Goal: Information Seeking & Learning: Learn about a topic

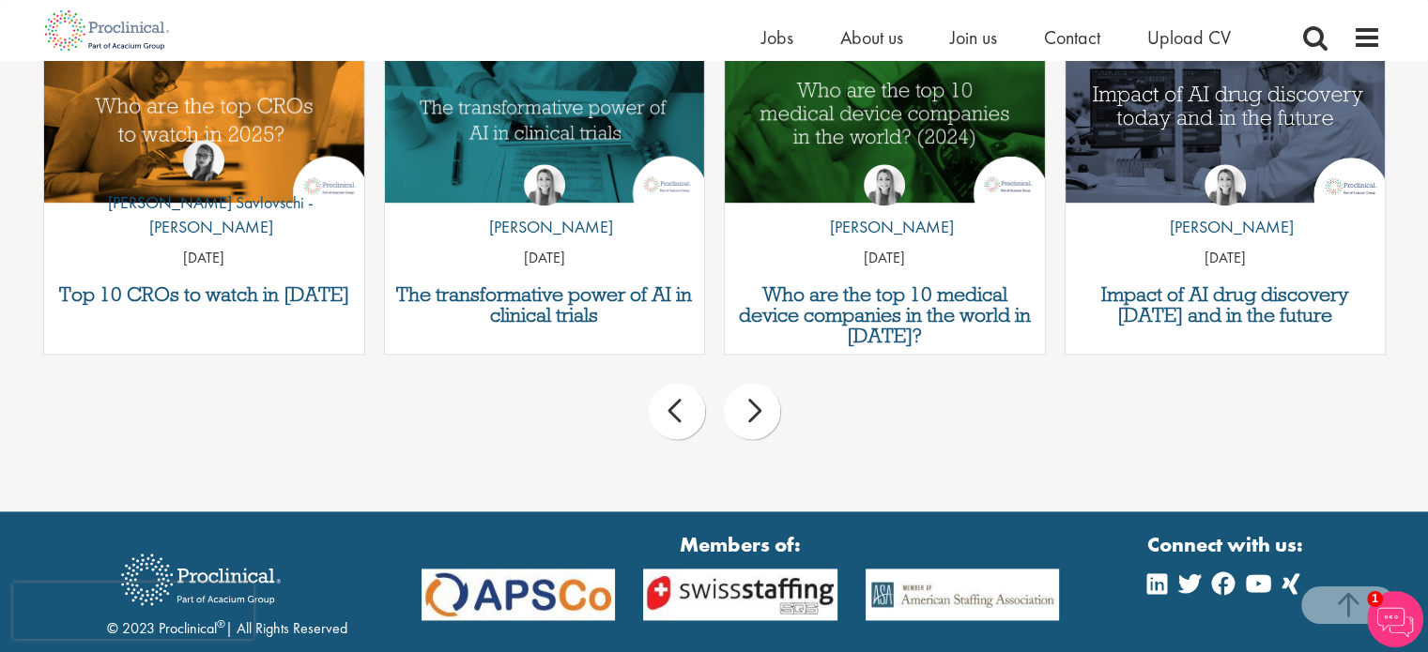
scroll to position [2500, 0]
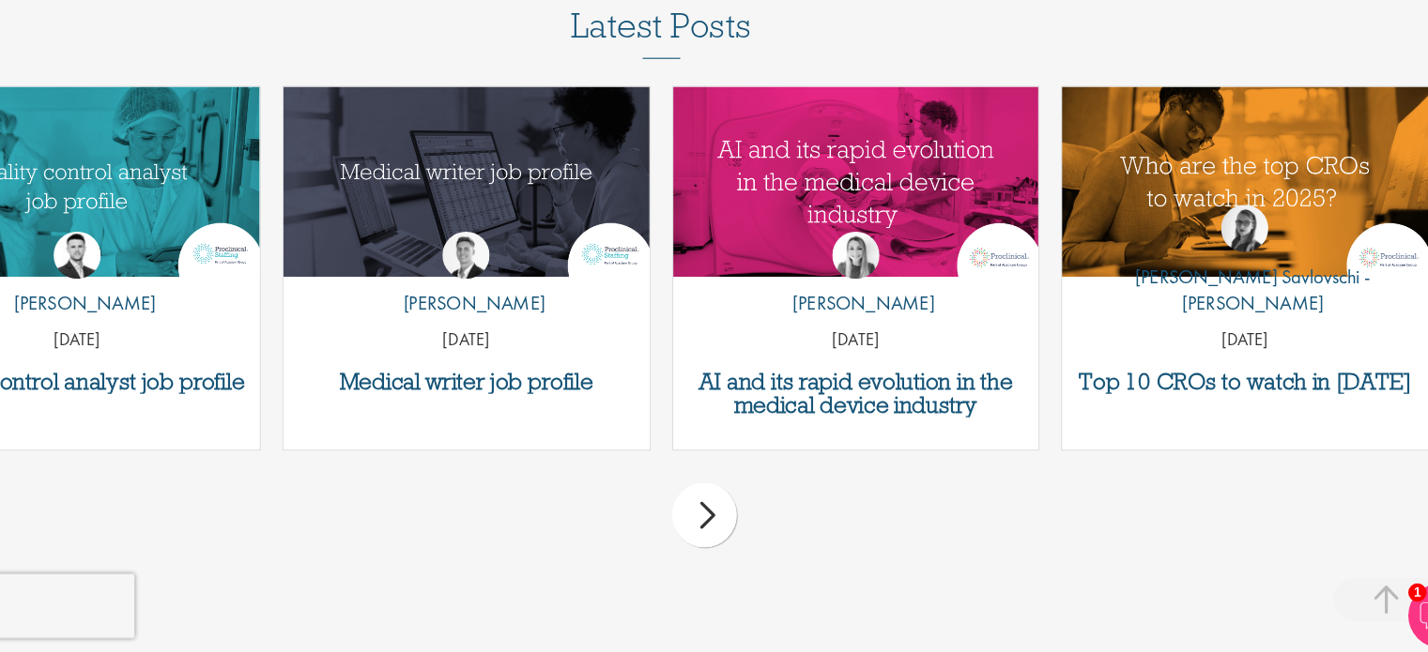
scroll to position [3361, 0]
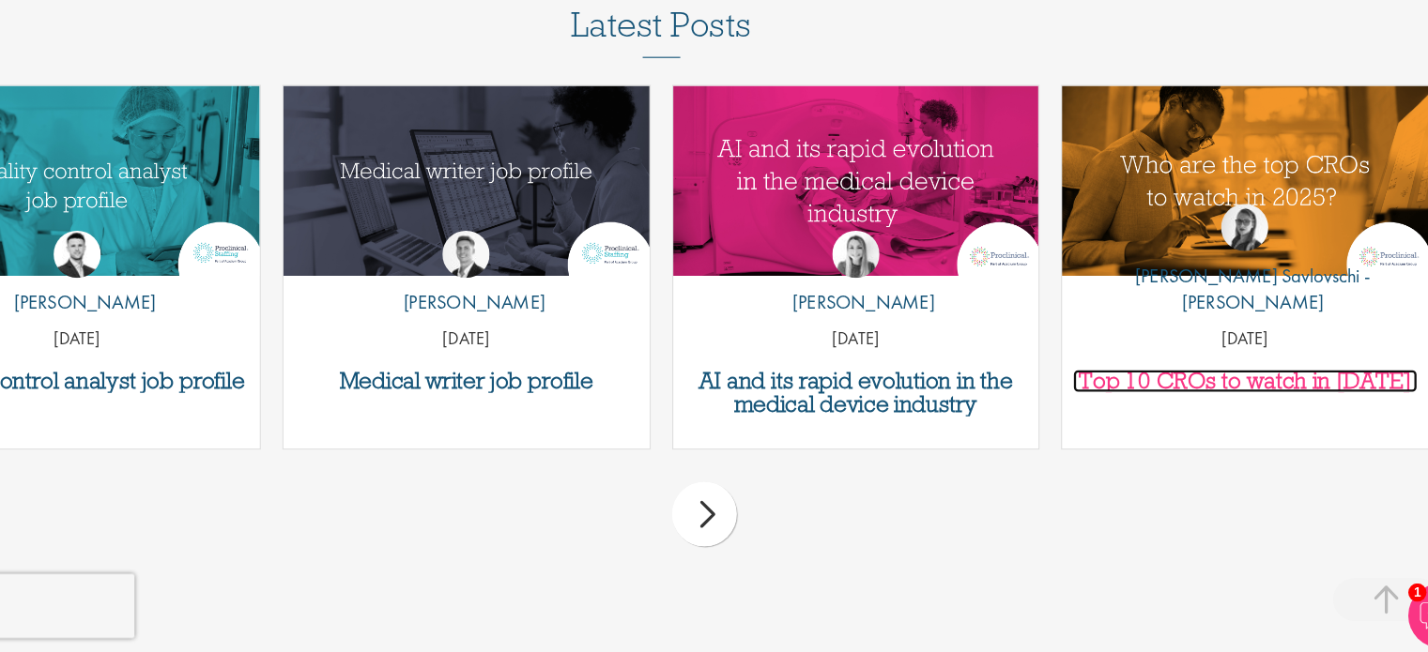
click at [1240, 424] on h3 "Top 10 CROs to watch in [DATE]" at bounding box center [1224, 414] width 301 height 21
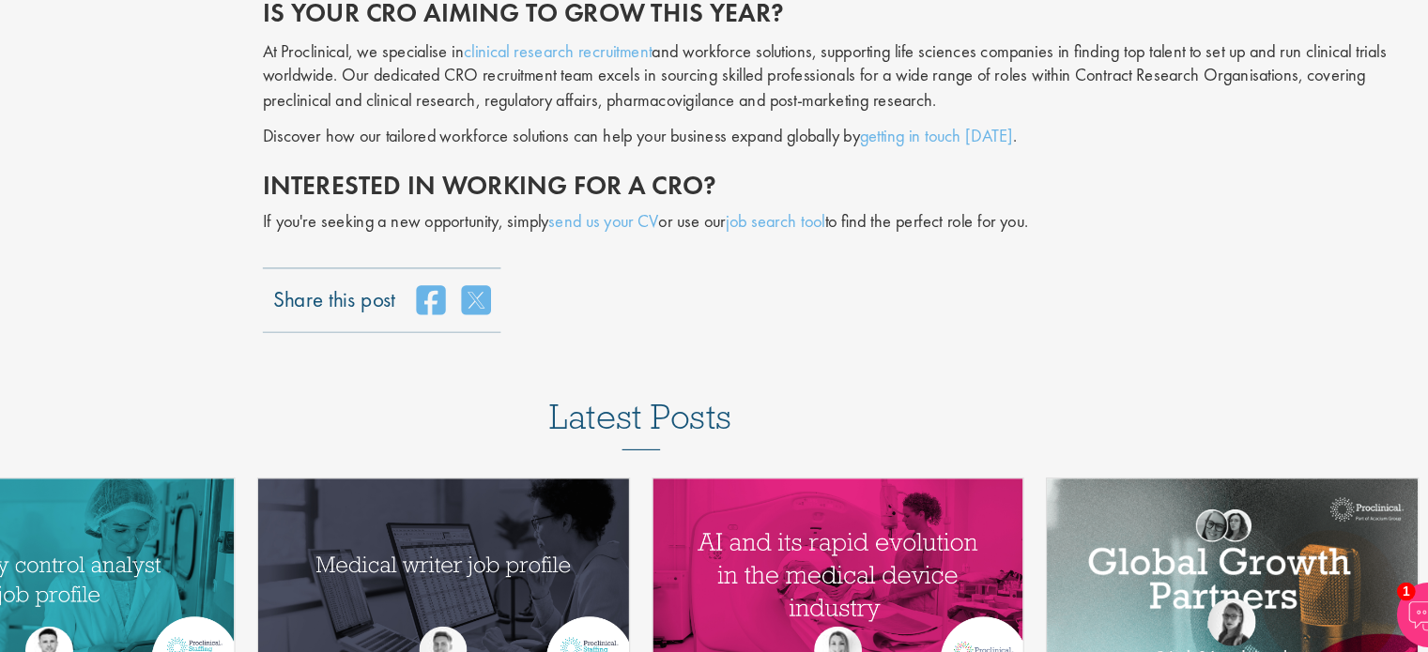
scroll to position [4677, 0]
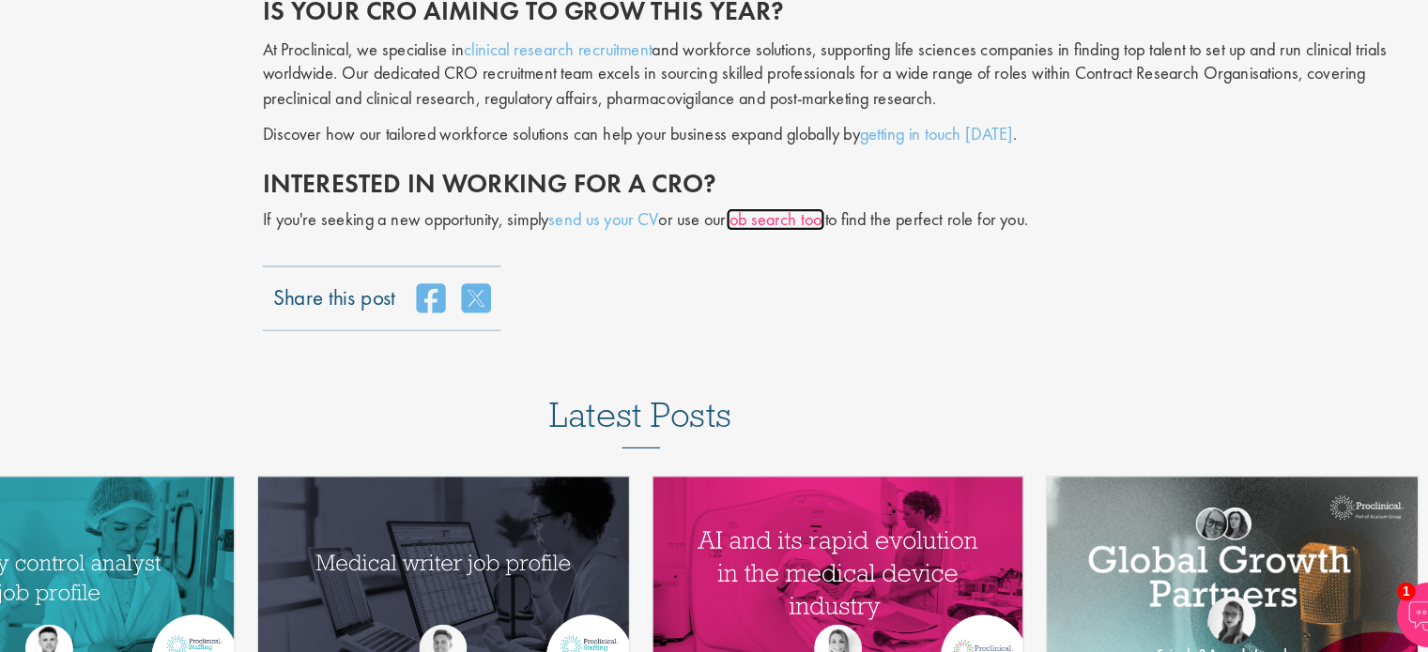
click at [819, 268] on link "job search tool" at bounding box center [830, 278] width 85 height 20
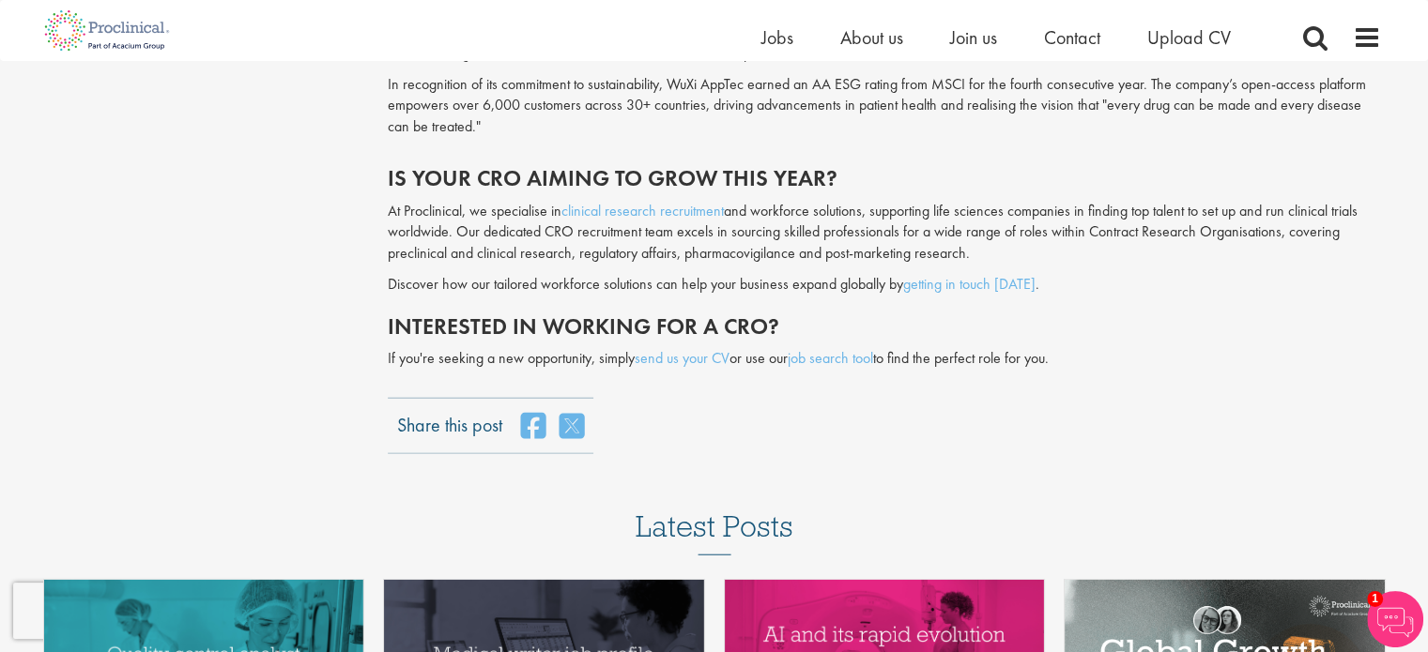
scroll to position [4581, 0]
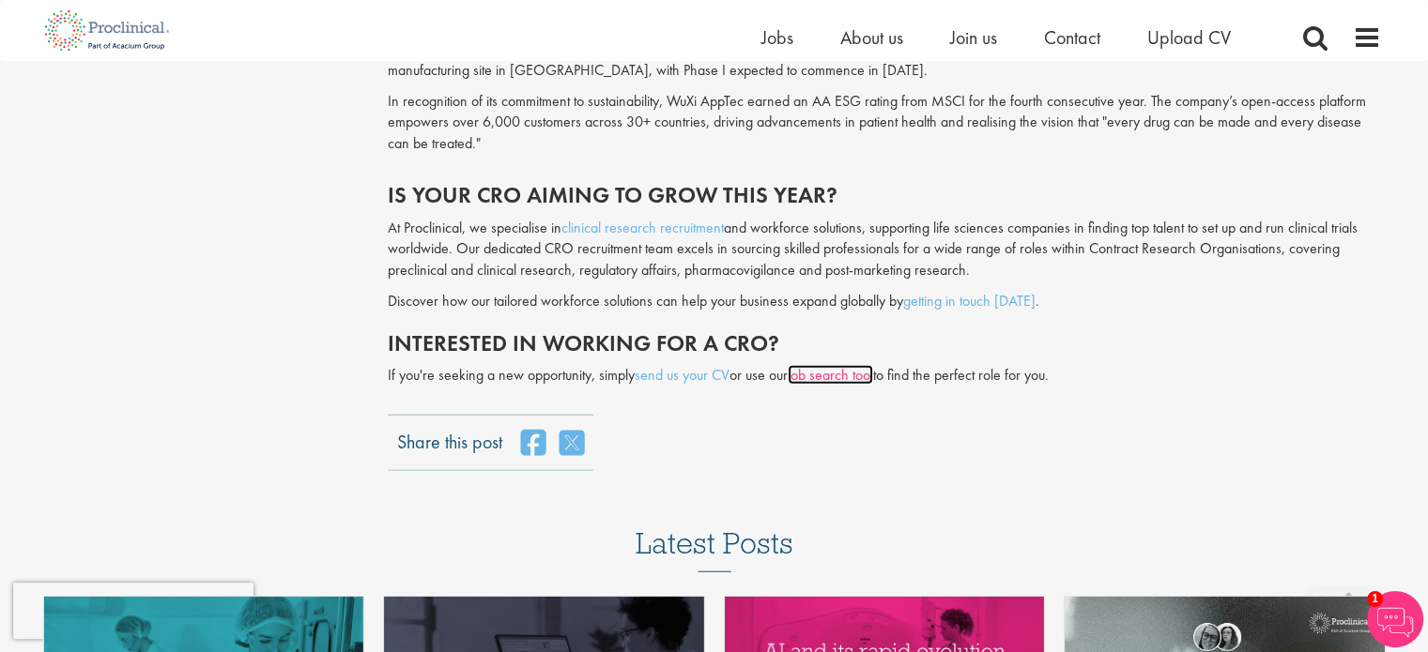
click at [834, 365] on link "job search tool" at bounding box center [830, 375] width 85 height 20
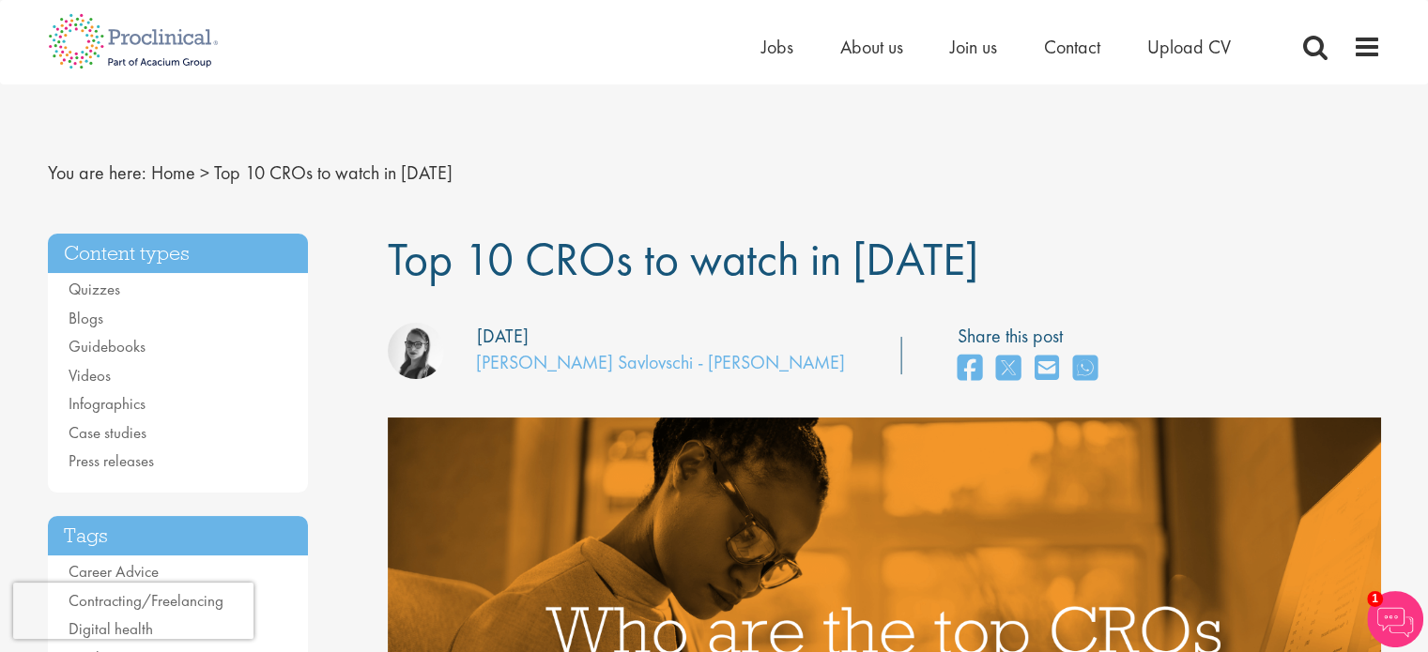
click at [957, 360] on span at bounding box center [1031, 369] width 149 height 40
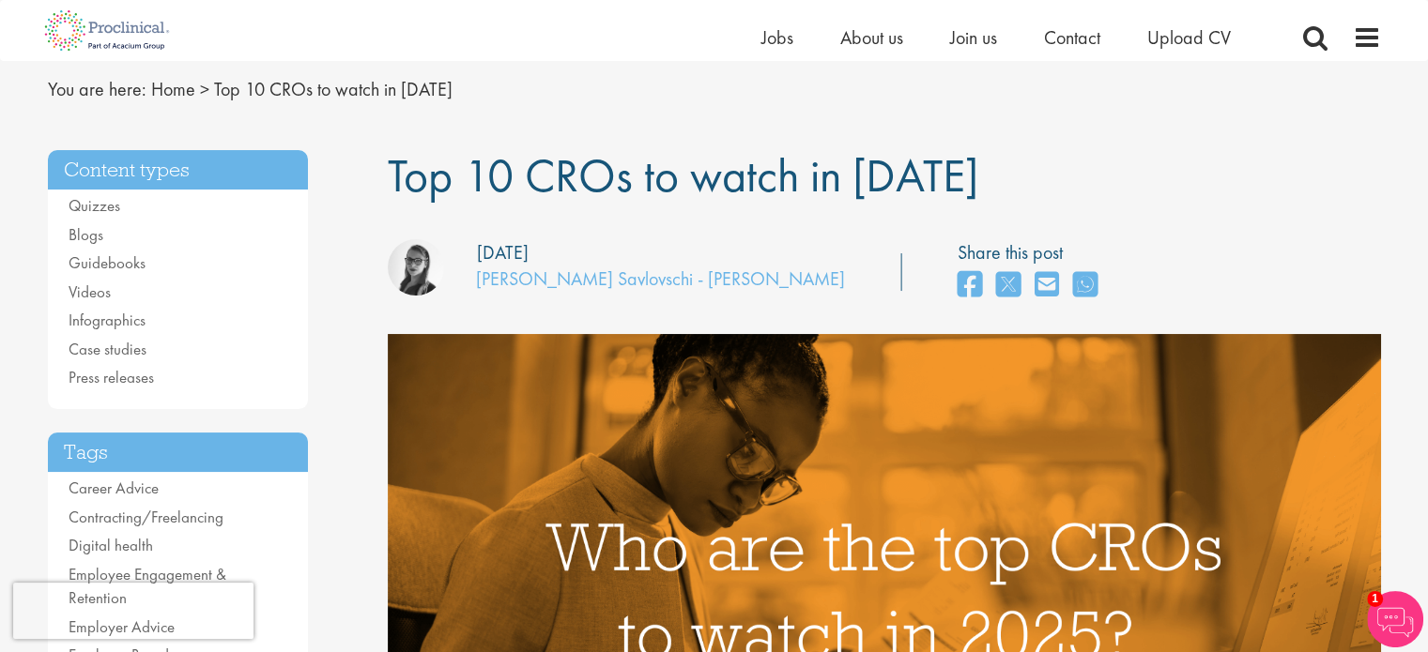
scroll to position [55, 0]
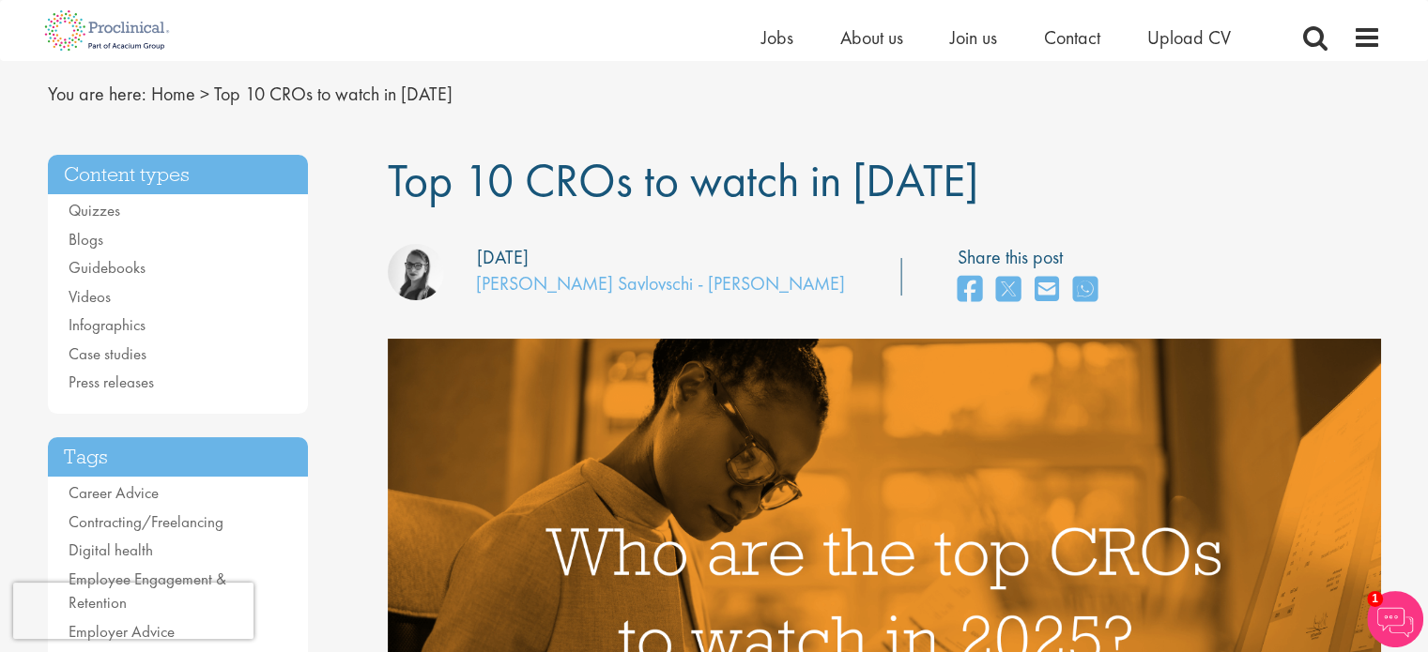
click at [1408, 621] on img at bounding box center [1395, 619] width 56 height 56
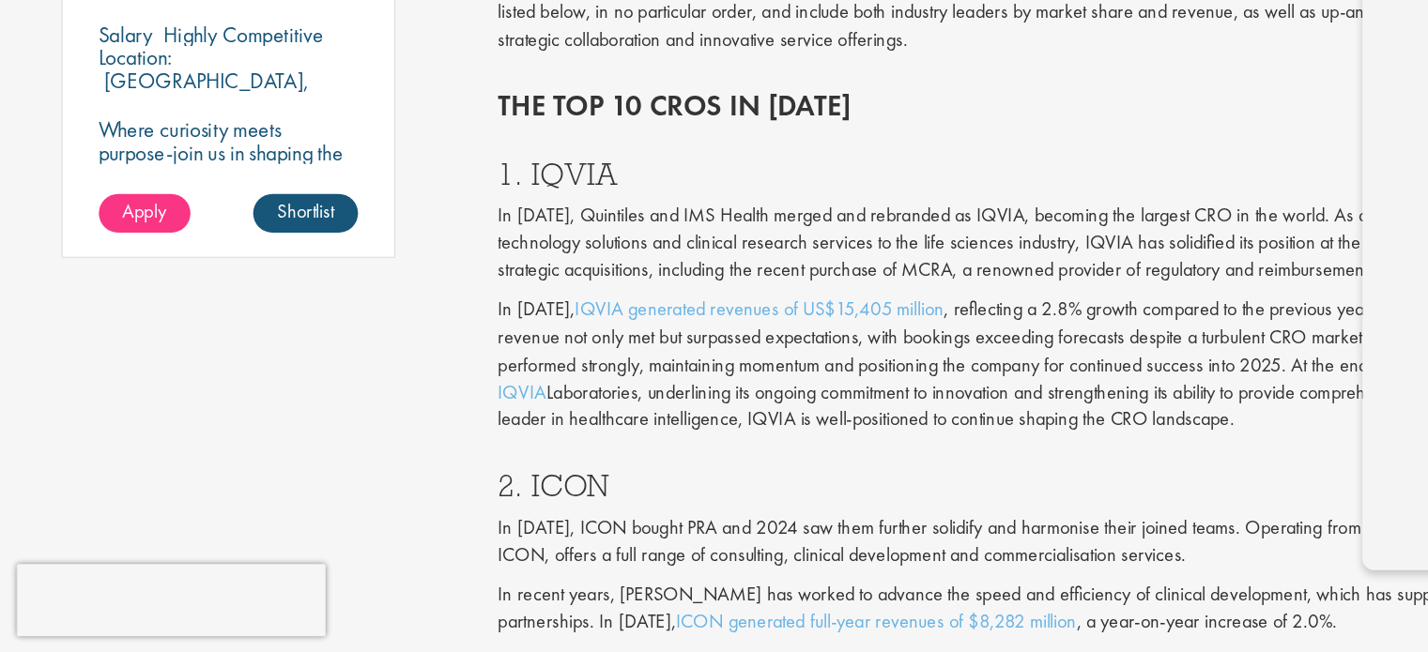
scroll to position [1446, 0]
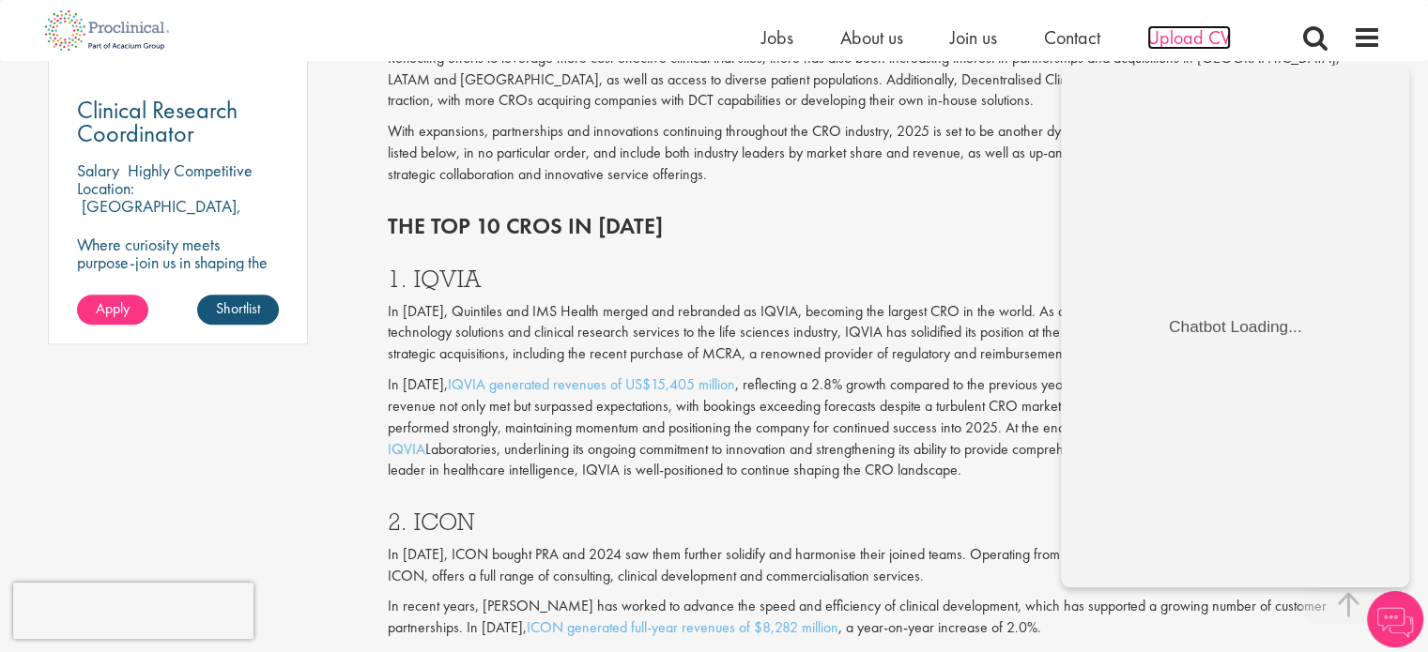
click at [1188, 35] on span "Upload CV" at bounding box center [1189, 37] width 84 height 24
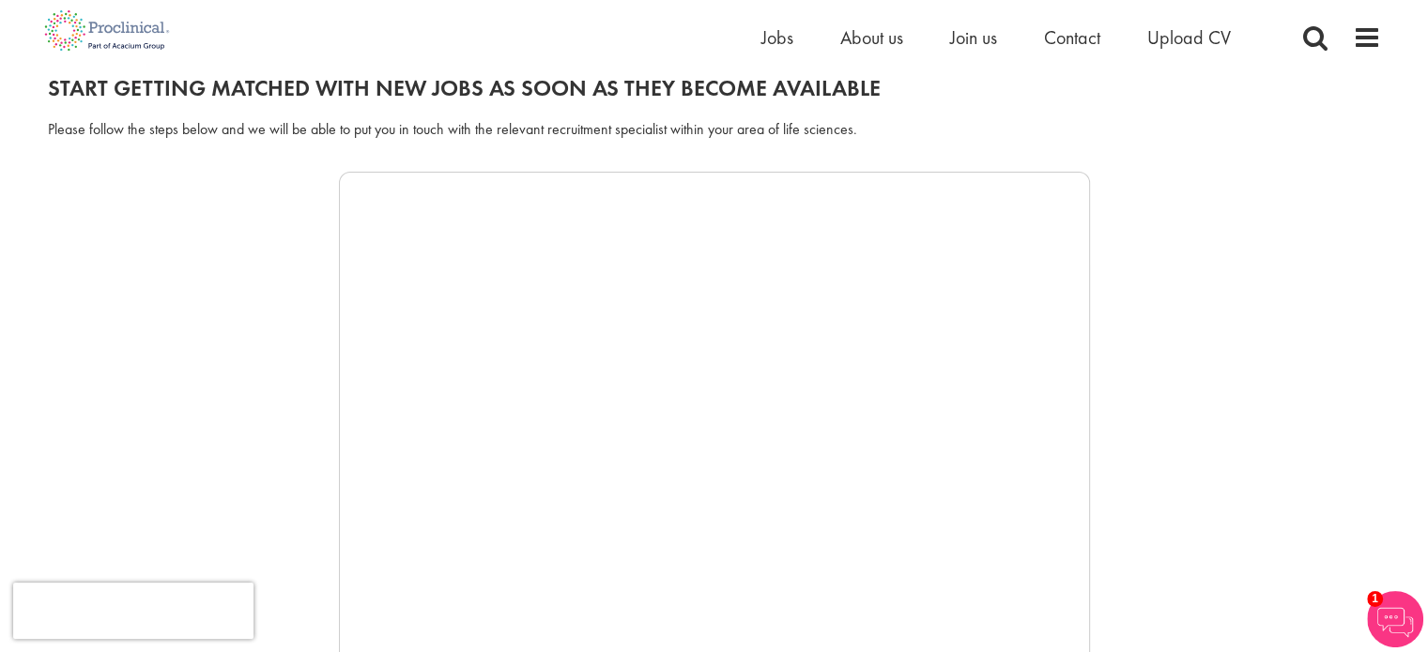
scroll to position [214, 0]
click at [1163, 42] on span "Upload CV" at bounding box center [1189, 37] width 84 height 24
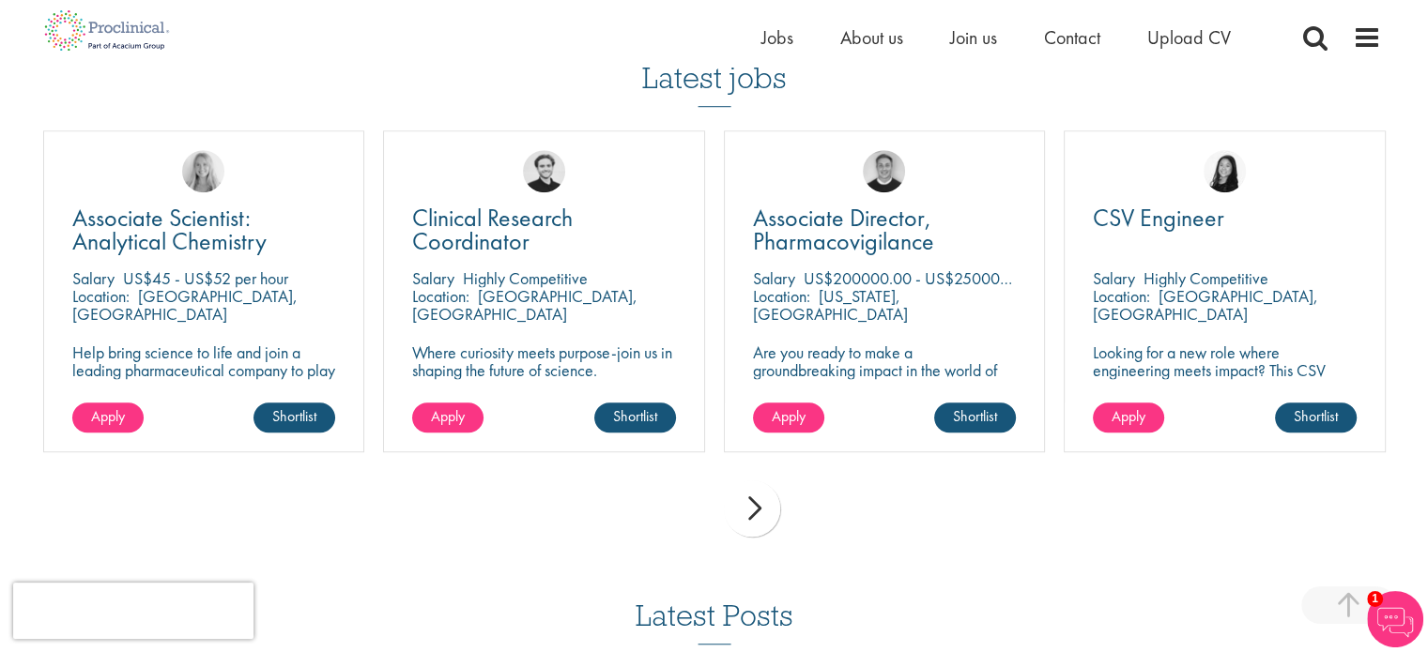
scroll to position [1367, 0]
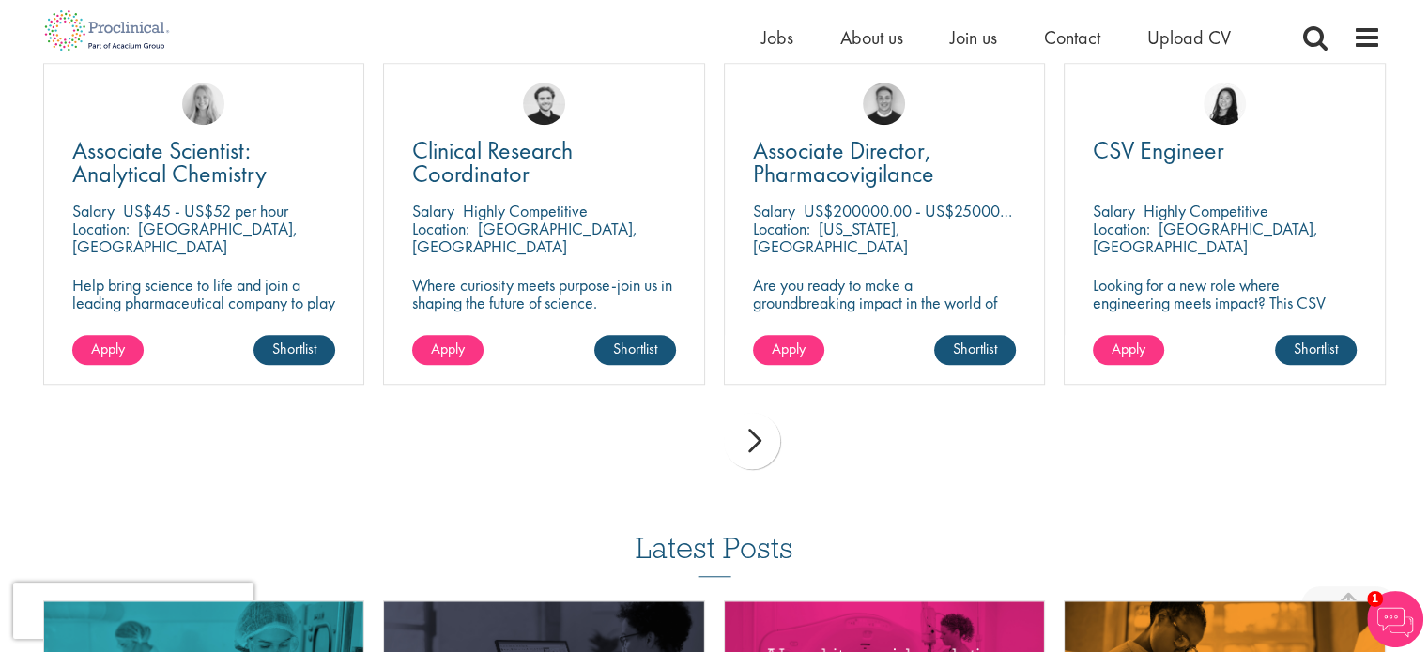
click at [757, 446] on div "next" at bounding box center [752, 441] width 56 height 56
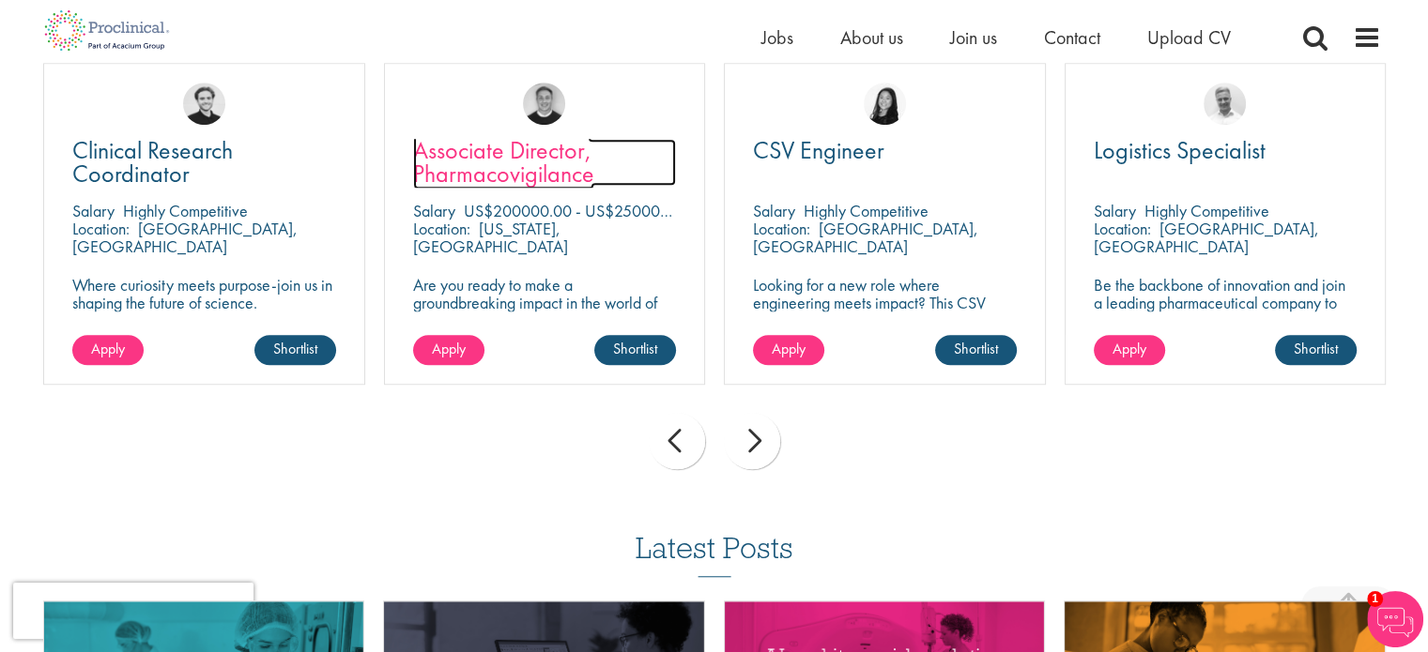
click at [552, 166] on span "Associate Director, Pharmacovigilance" at bounding box center [503, 161] width 181 height 55
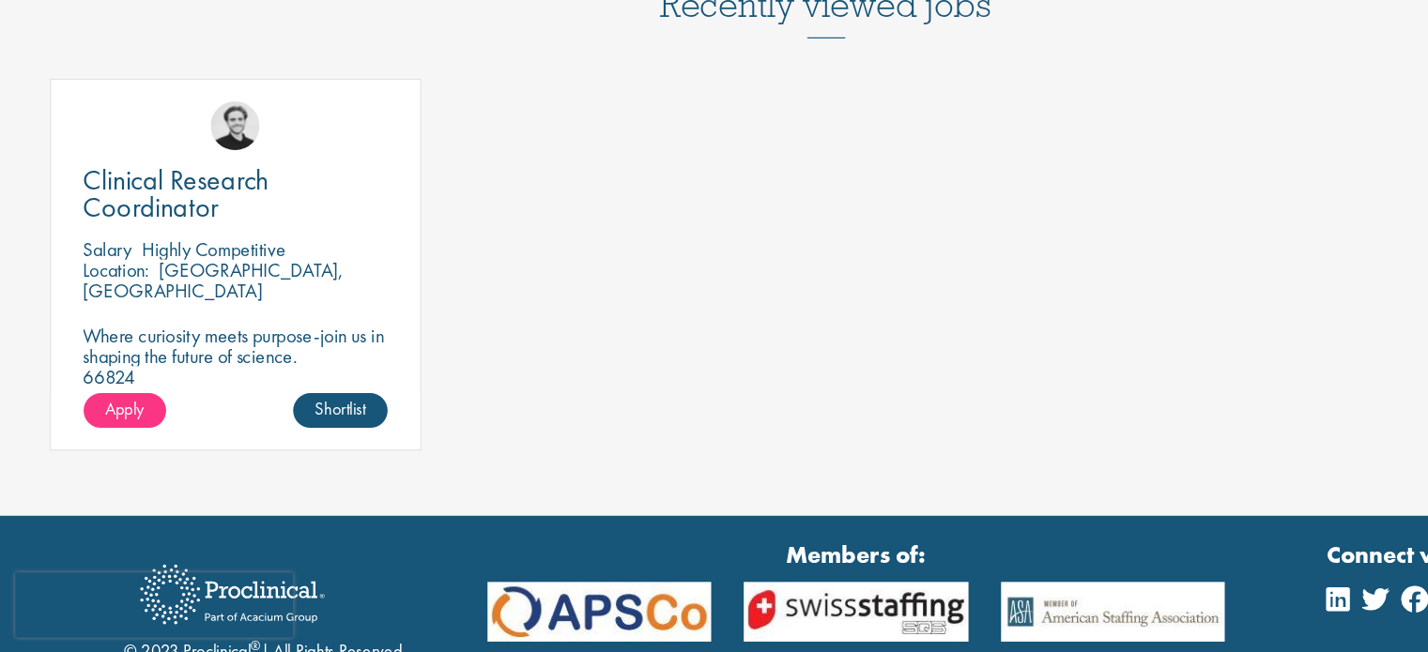
scroll to position [2317, 0]
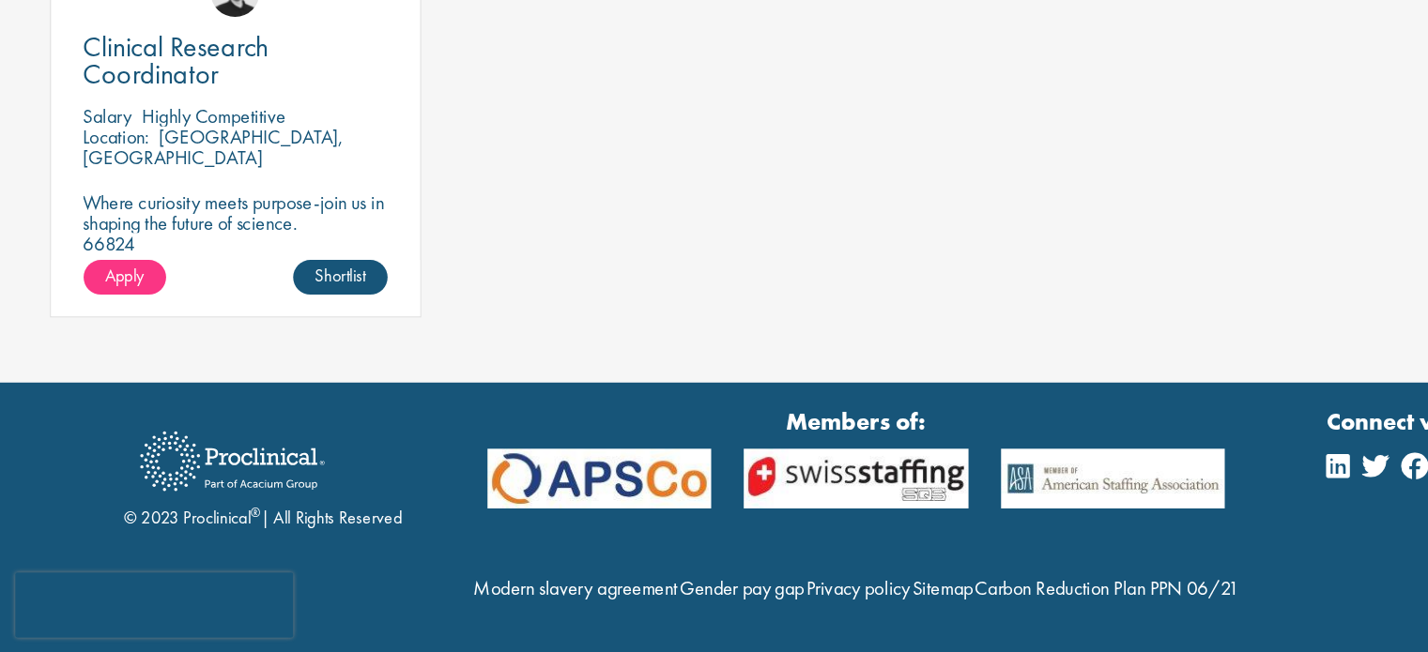
click at [564, 437] on strong "Members of:" at bounding box center [740, 451] width 638 height 29
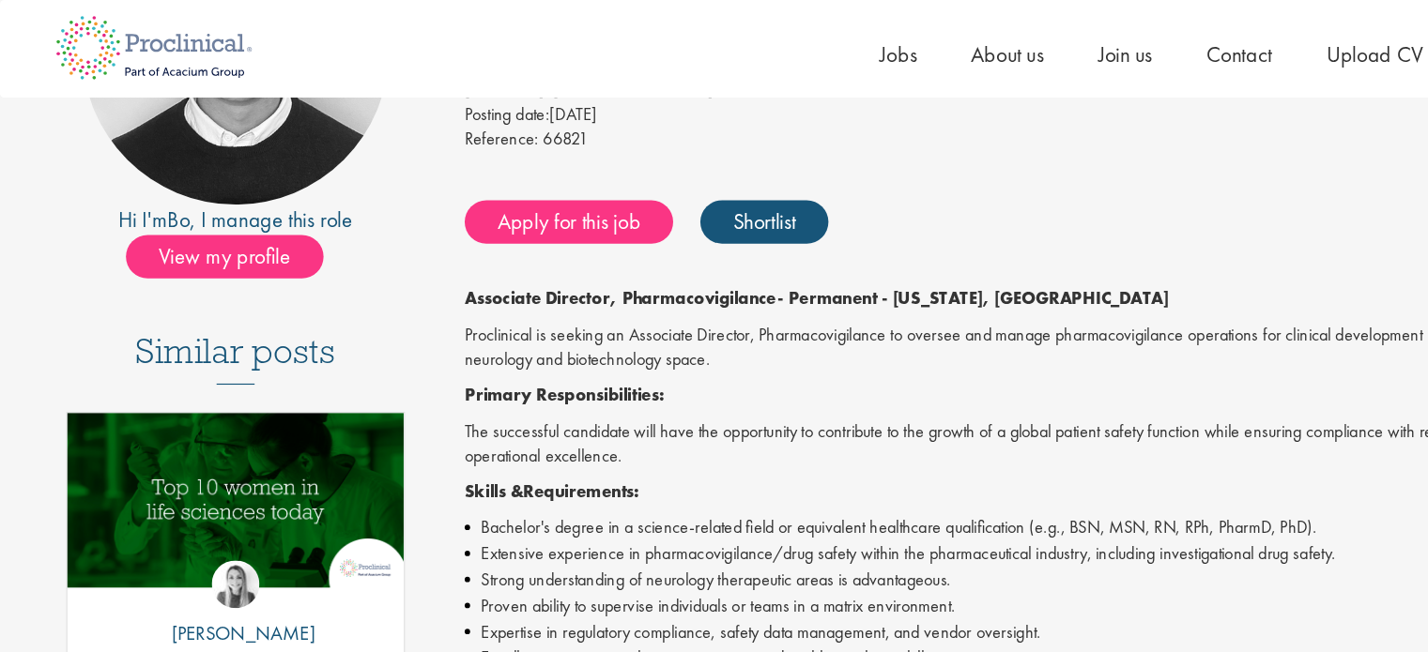
scroll to position [0, 0]
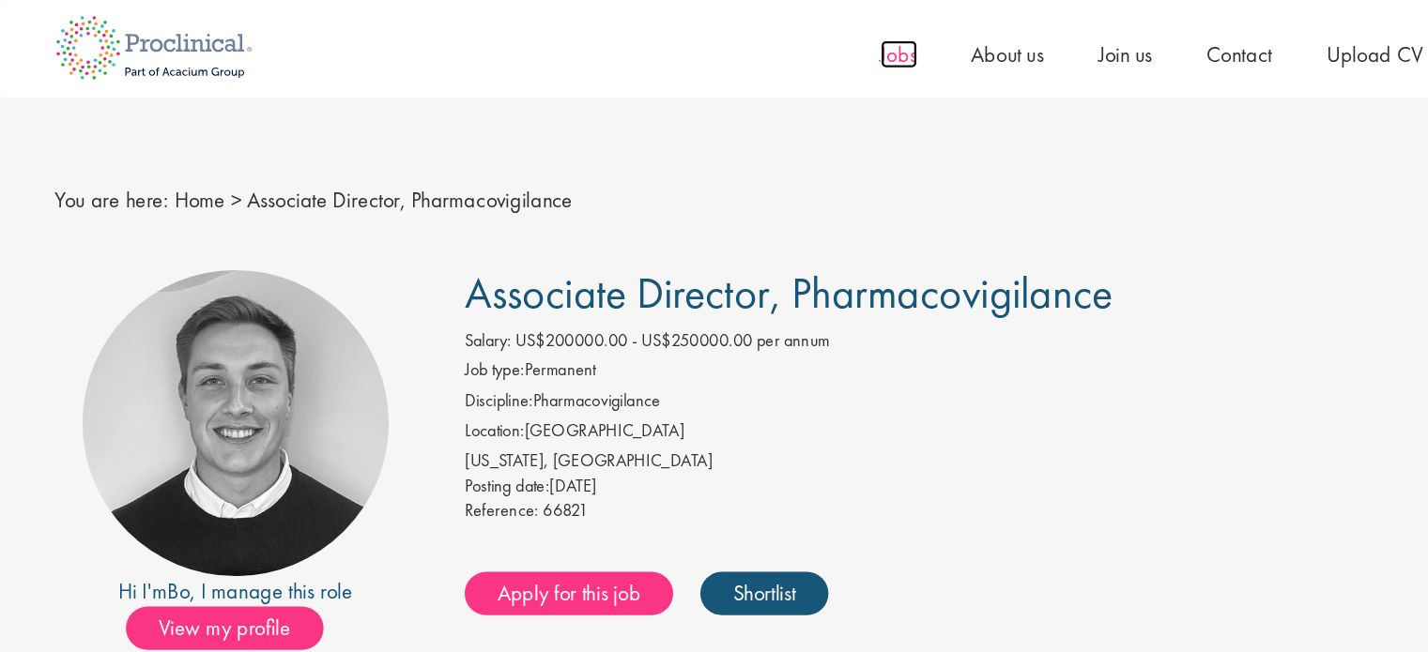
click at [769, 54] on span "Jobs" at bounding box center [777, 47] width 32 height 24
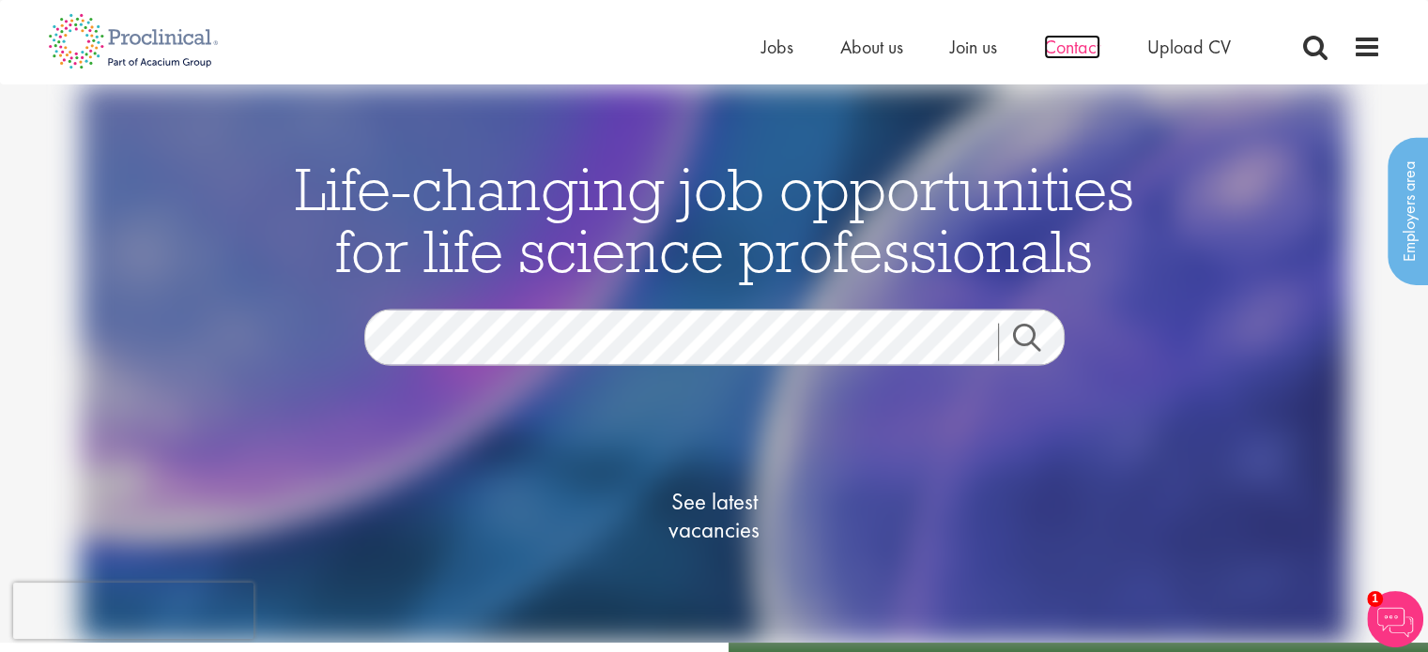
click at [1078, 48] on span "Contact" at bounding box center [1072, 47] width 56 height 24
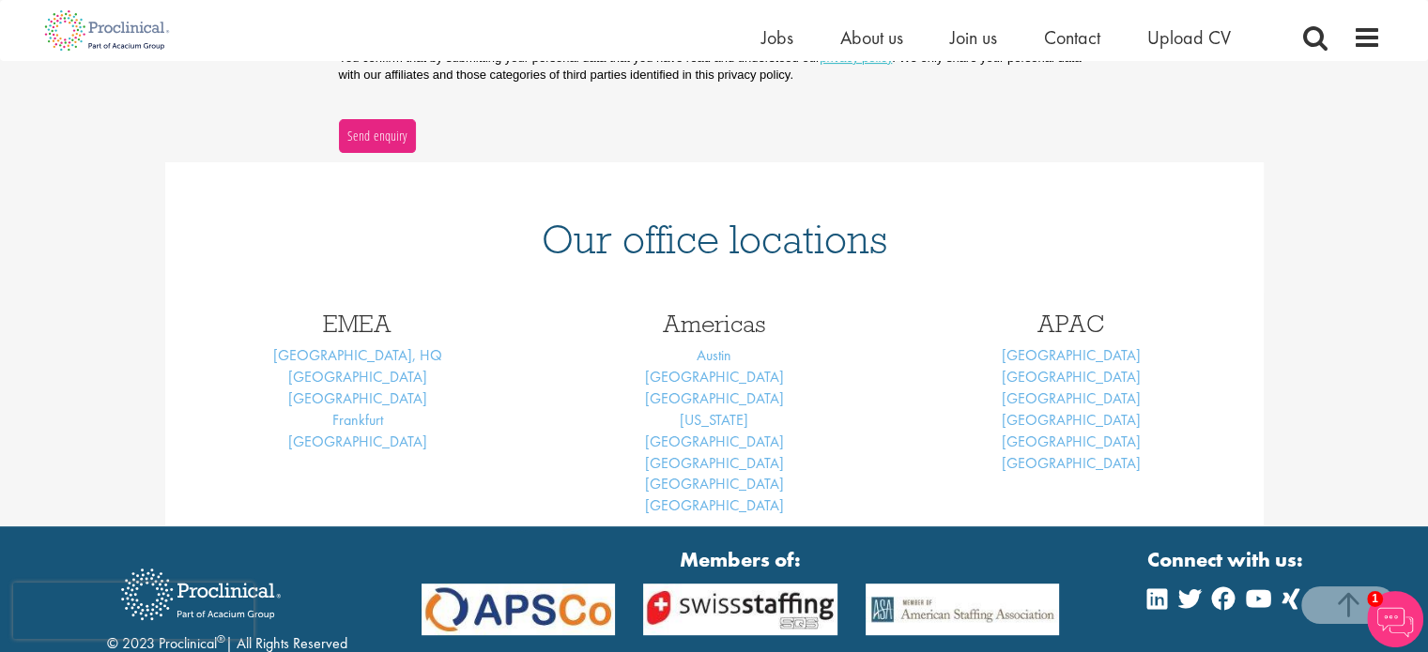
scroll to position [821, 0]
